Goal: Task Accomplishment & Management: Use online tool/utility

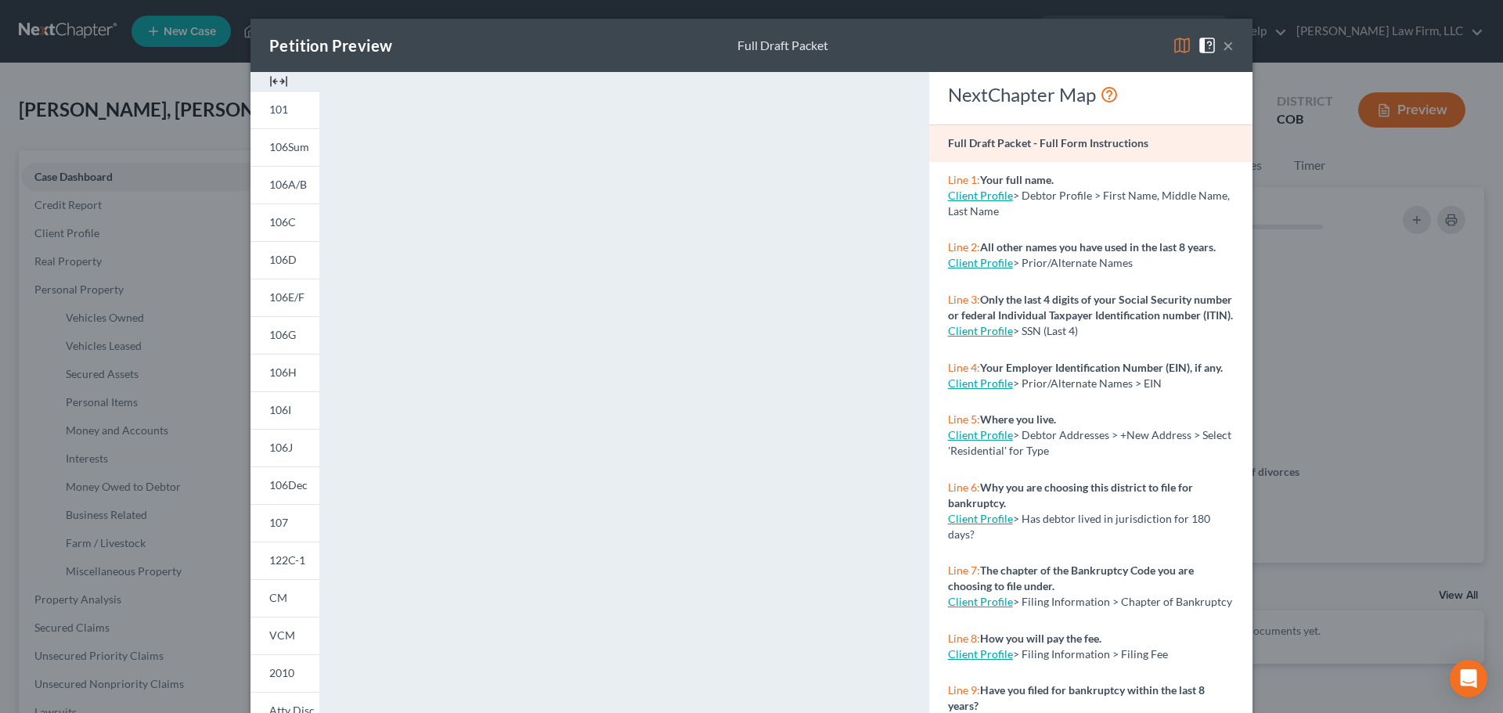
click at [132, 244] on div "Petition Preview Full Draft Packet × 101 106Sum 106A/B 106C 106D 106E/F 106G 10…" at bounding box center [751, 356] width 1503 height 713
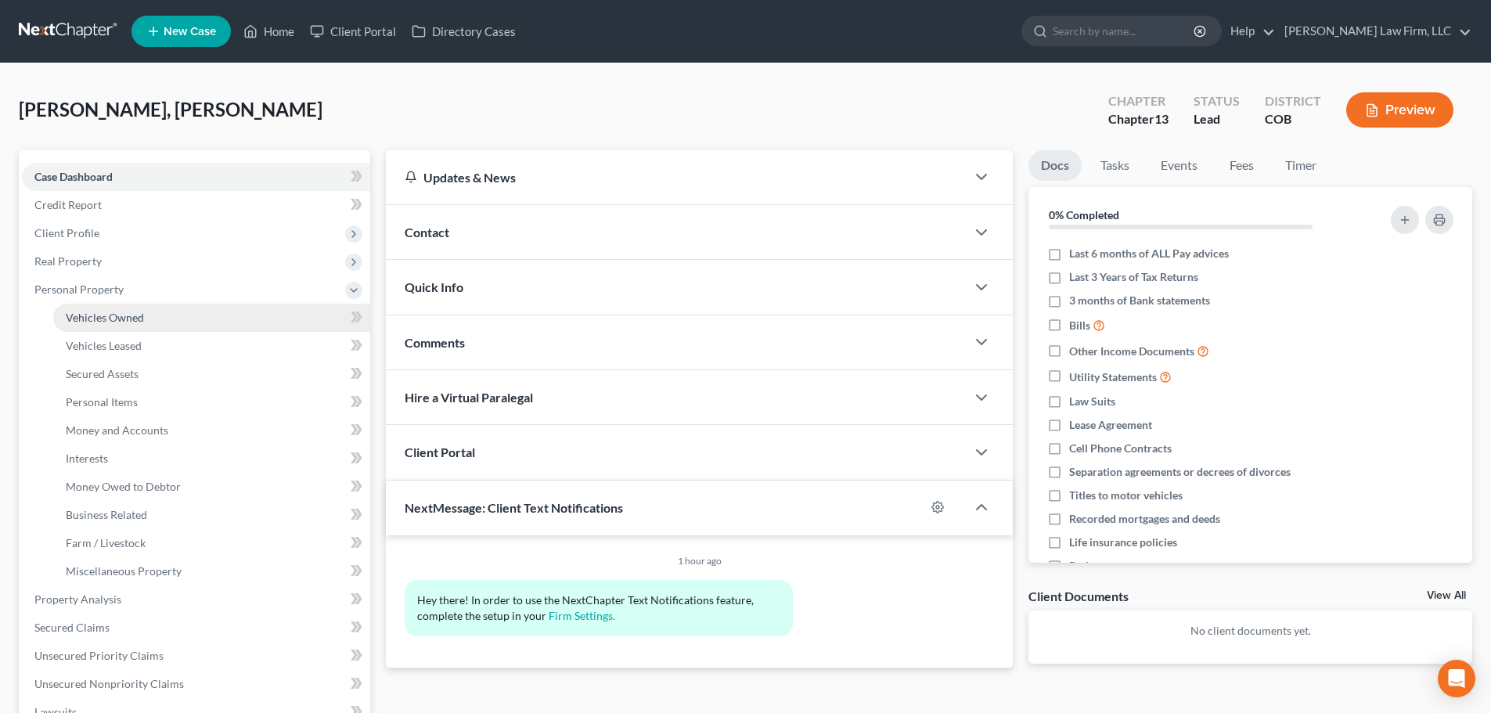
click at [123, 314] on span "Vehicles Owned" at bounding box center [105, 317] width 78 height 13
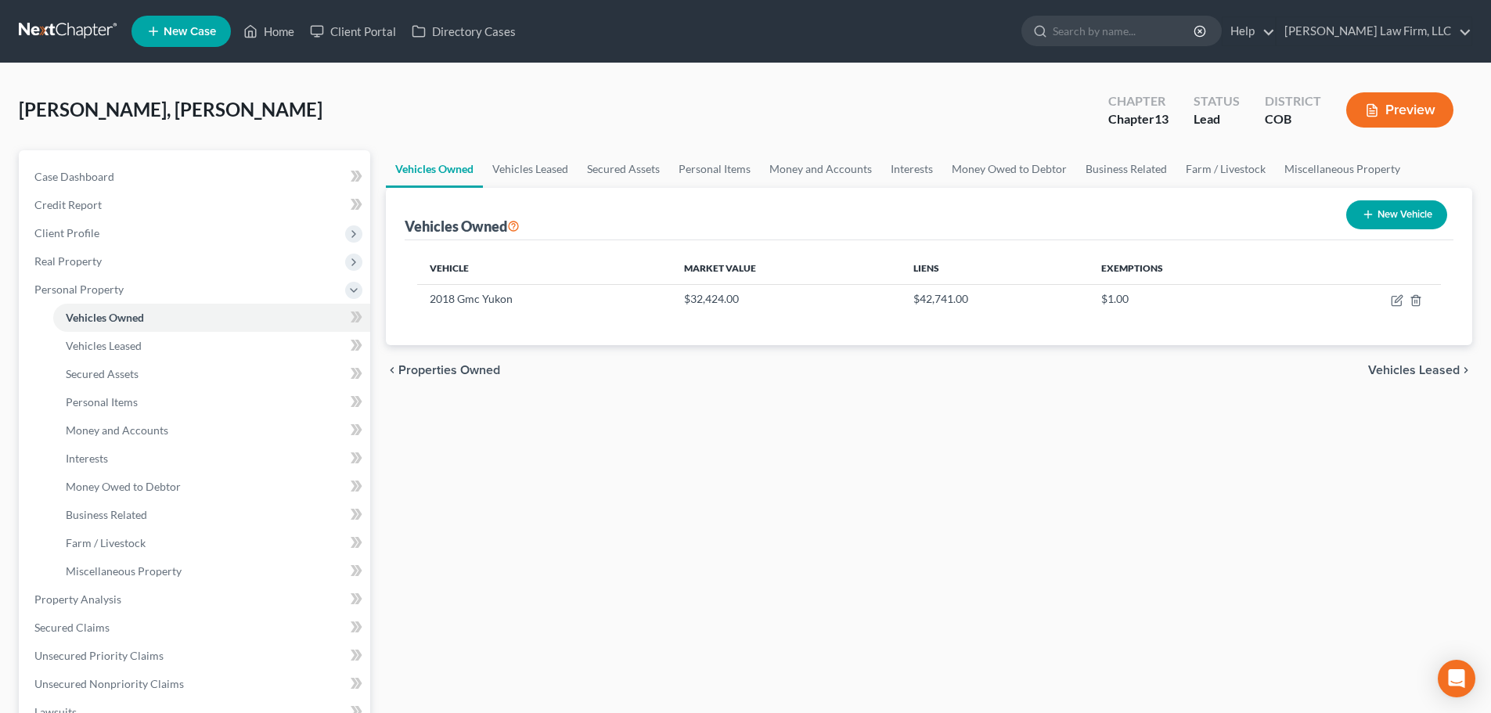
click at [96, 29] on link at bounding box center [69, 31] width 100 height 28
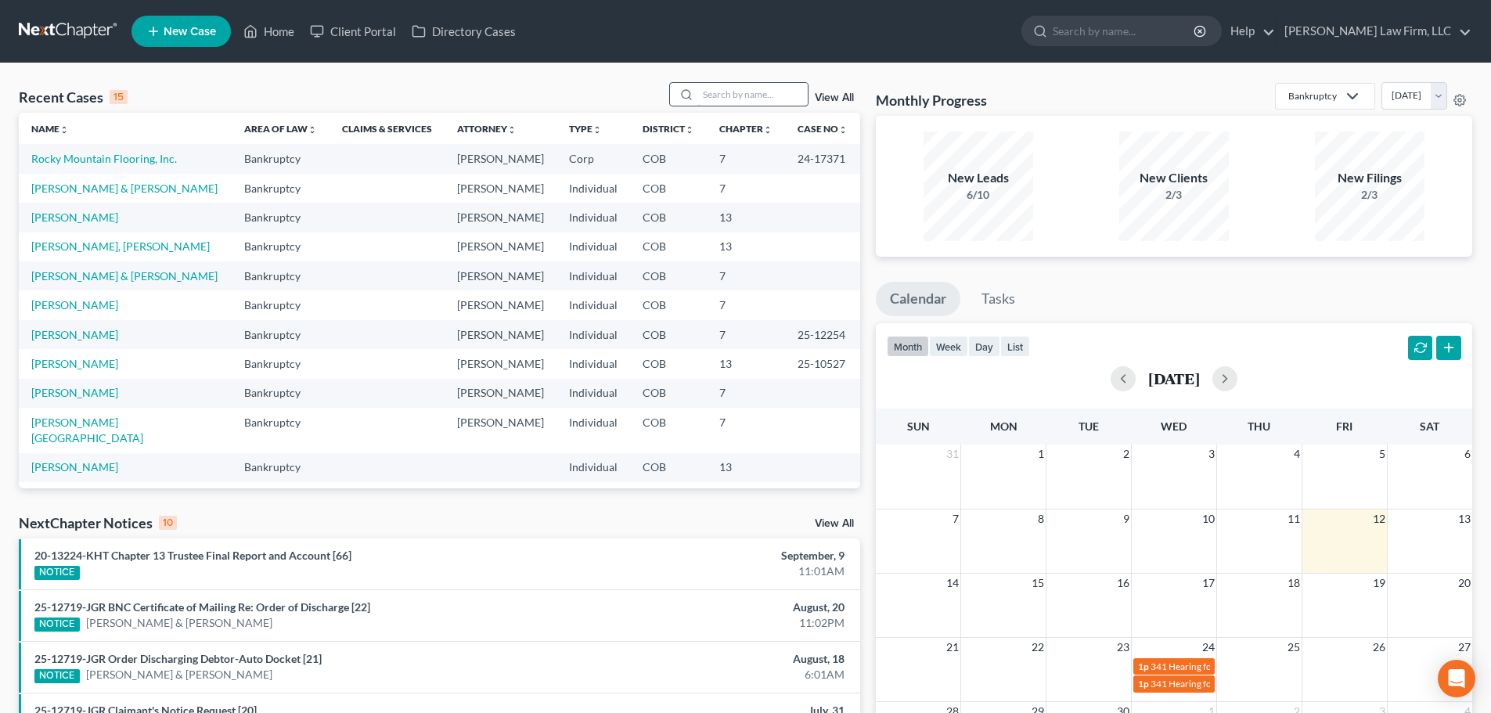
click at [737, 99] on input "search" at bounding box center [753, 94] width 110 height 23
type input "[PERSON_NAME]"
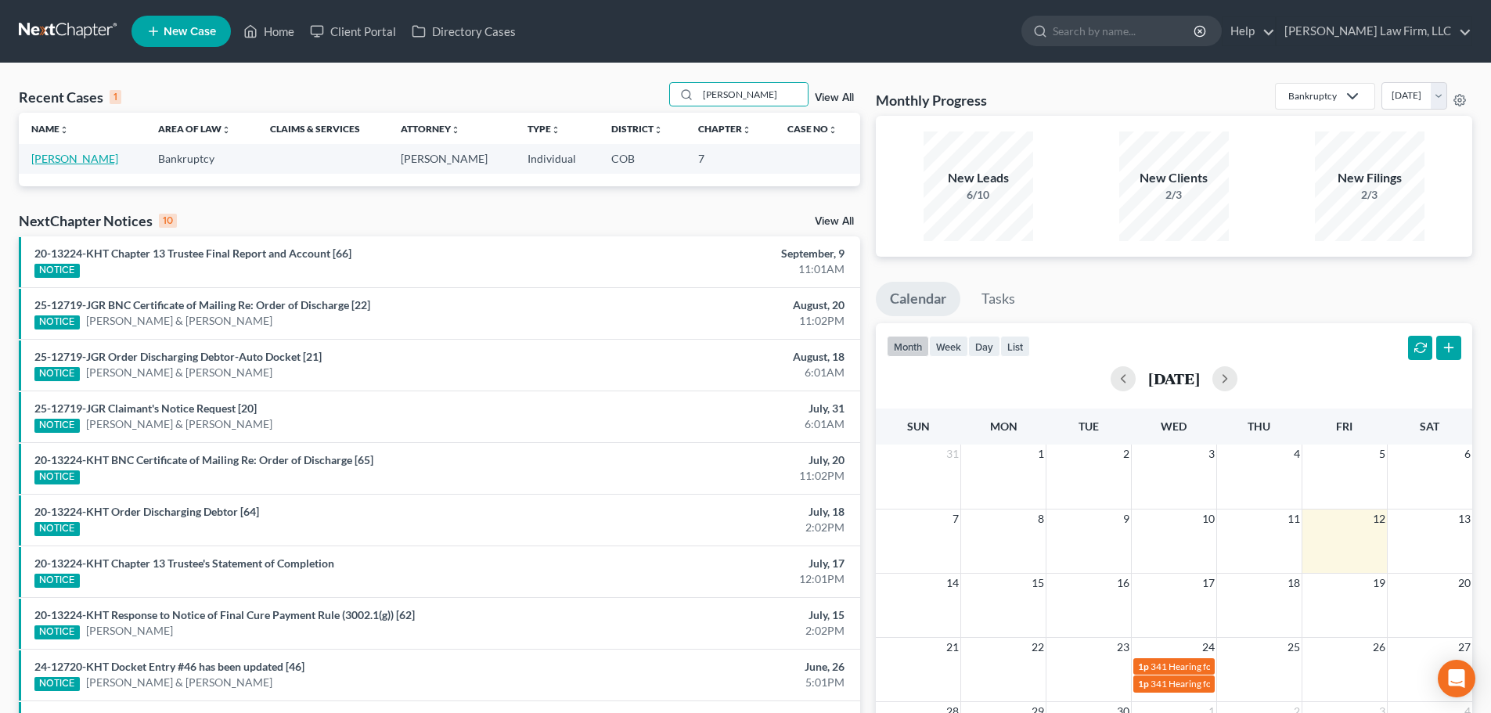
click at [101, 157] on link "[PERSON_NAME]" at bounding box center [74, 158] width 87 height 13
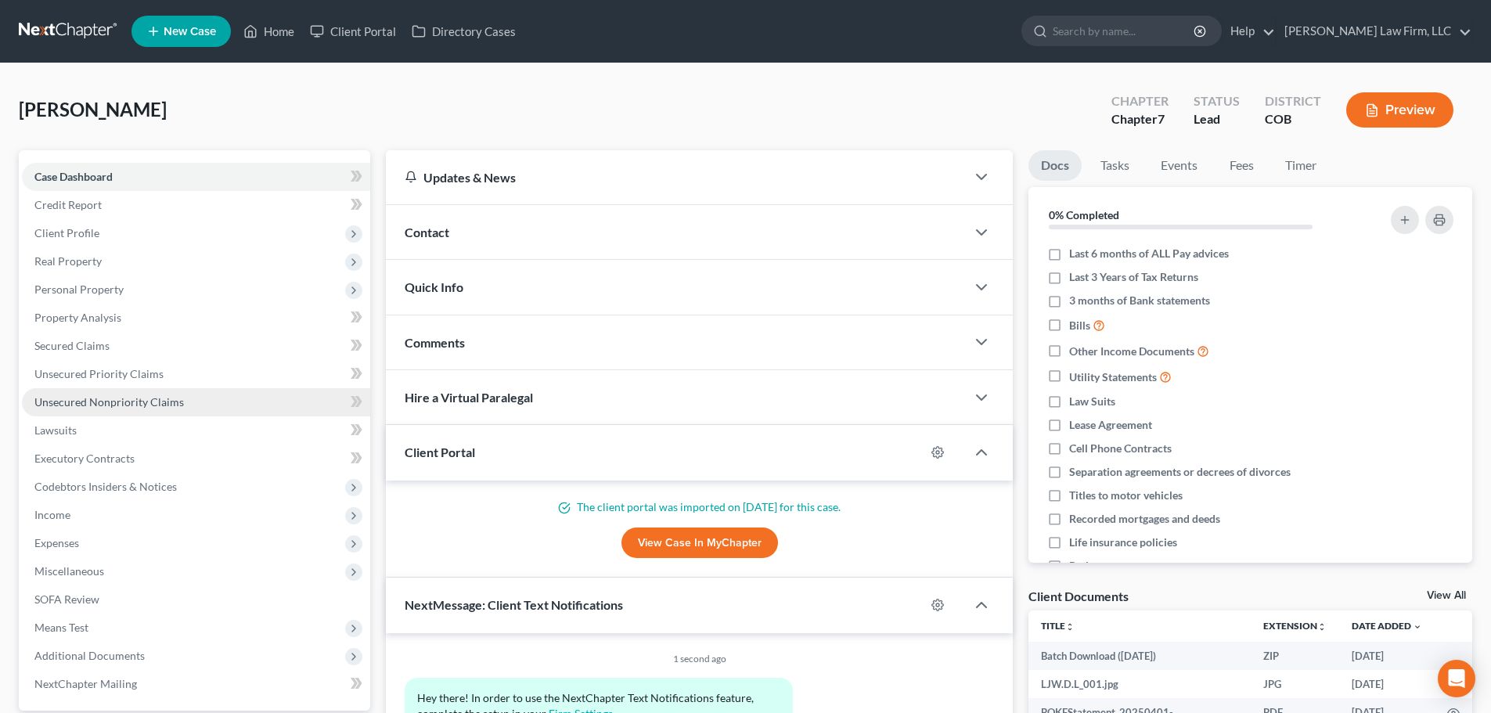
click at [131, 405] on span "Unsecured Nonpriority Claims" at bounding box center [109, 401] width 150 height 13
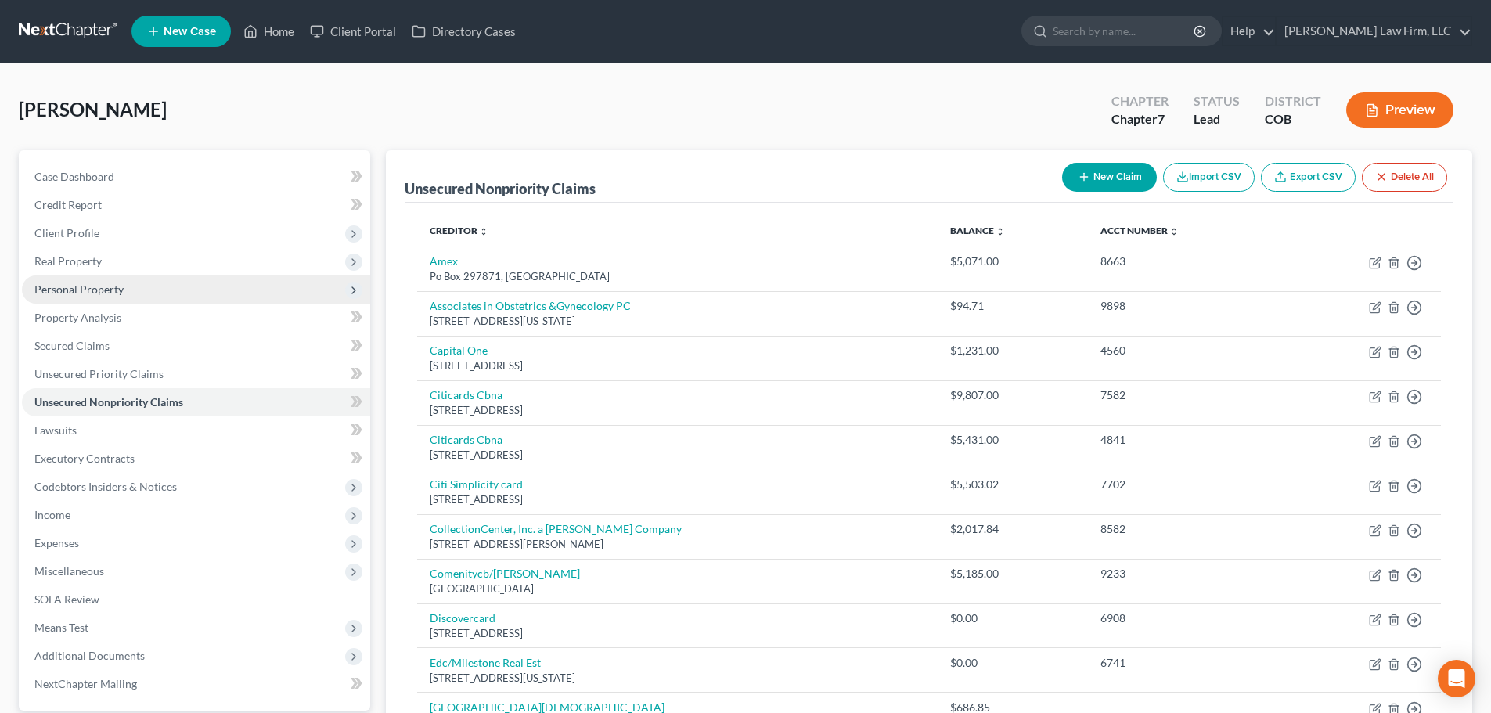
click at [118, 287] on span "Personal Property" at bounding box center [78, 289] width 89 height 13
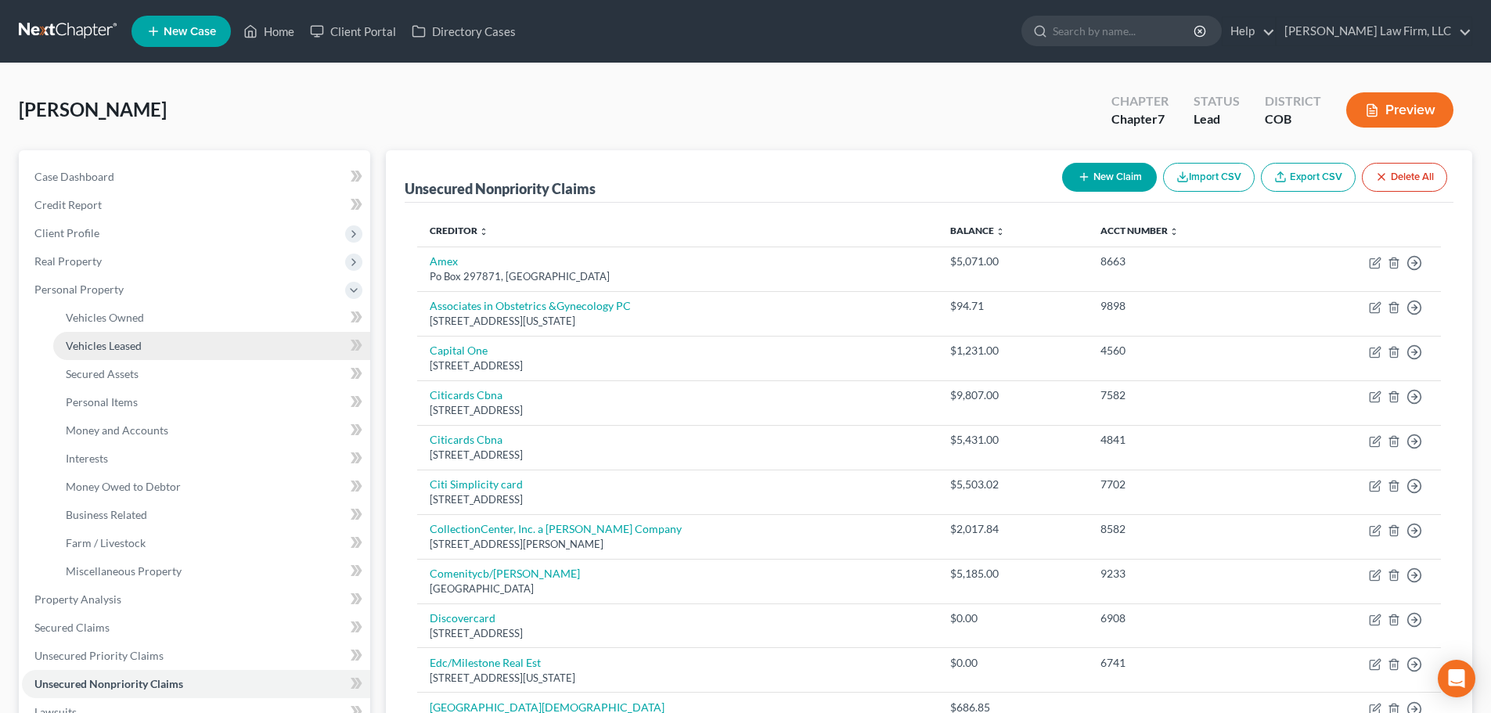
click at [114, 351] on span "Vehicles Leased" at bounding box center [104, 345] width 76 height 13
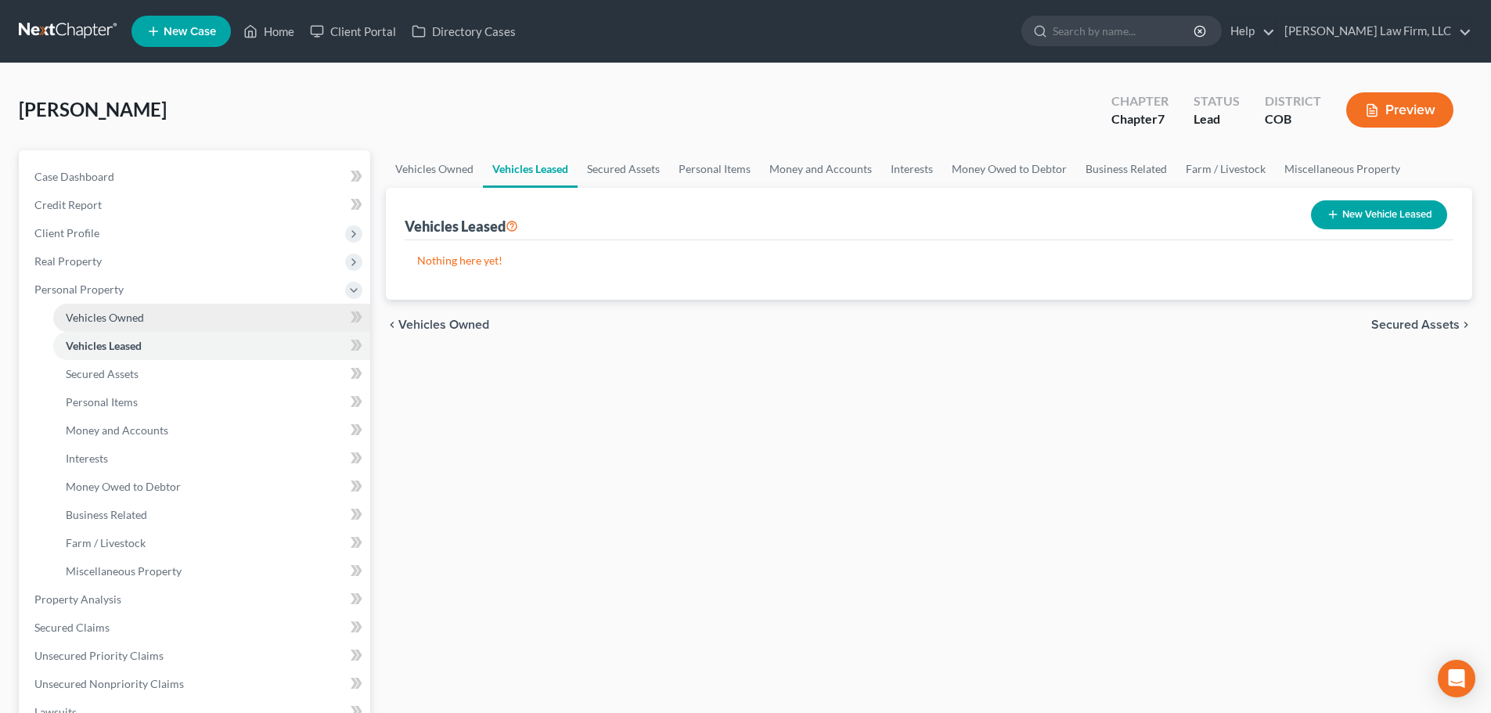
click at [122, 326] on link "Vehicles Owned" at bounding box center [211, 318] width 317 height 28
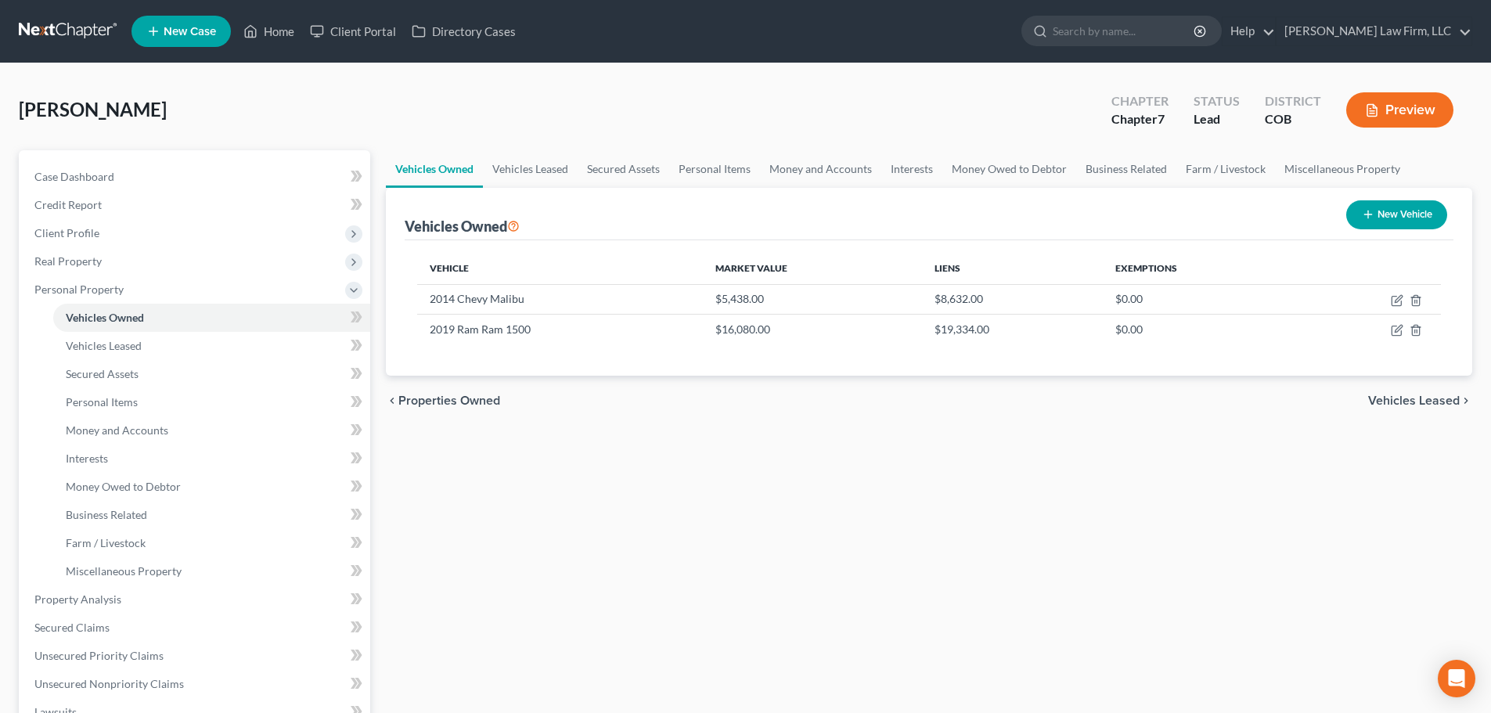
click at [81, 38] on link at bounding box center [69, 31] width 100 height 28
